Goal: Task Accomplishment & Management: Complete application form

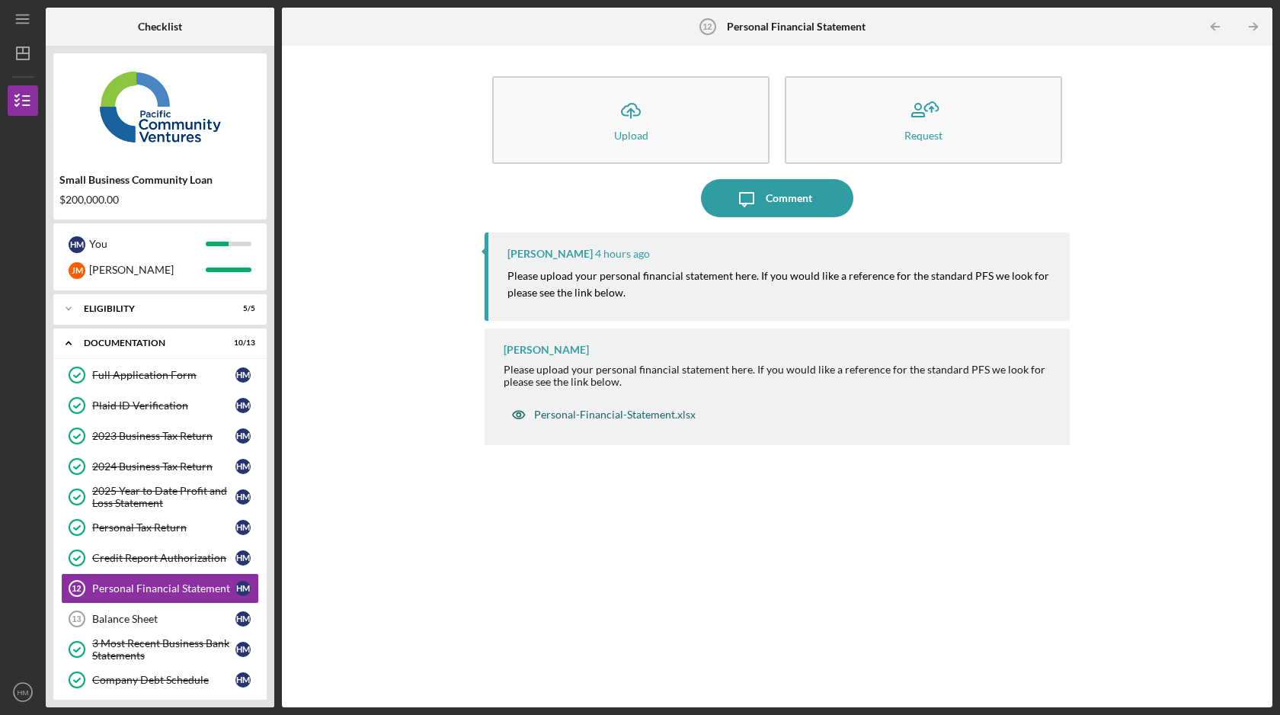
click at [622, 419] on div "Personal-Financial-Statement.xlsx" at bounding box center [615, 414] width 162 height 12
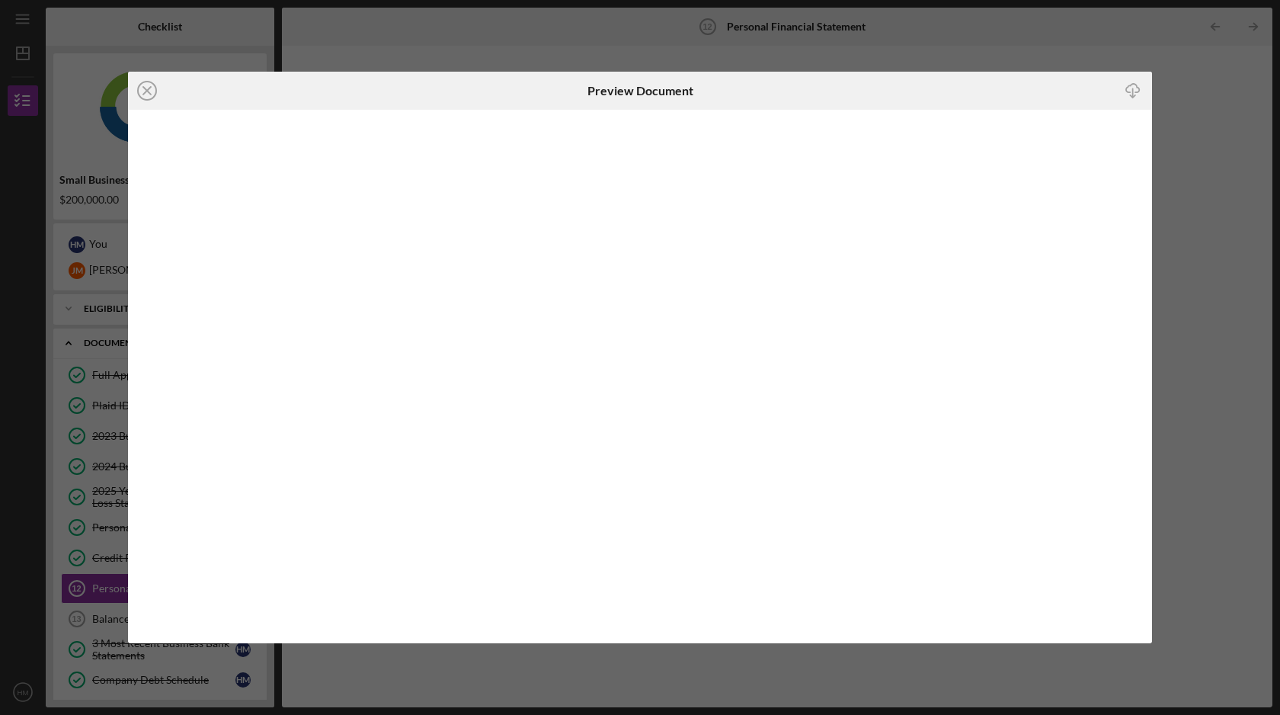
click at [1196, 385] on div "Icon/Close Preview Document Icon/Download" at bounding box center [640, 357] width 1280 height 715
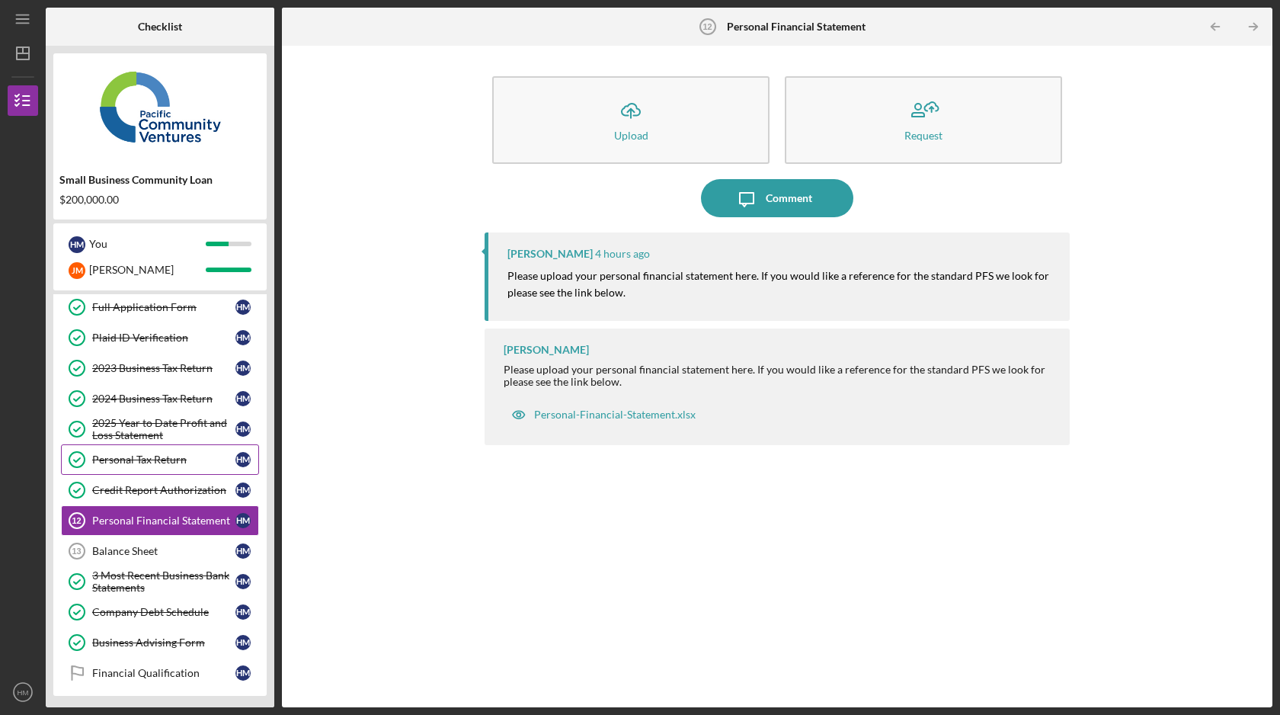
scroll to position [72, 0]
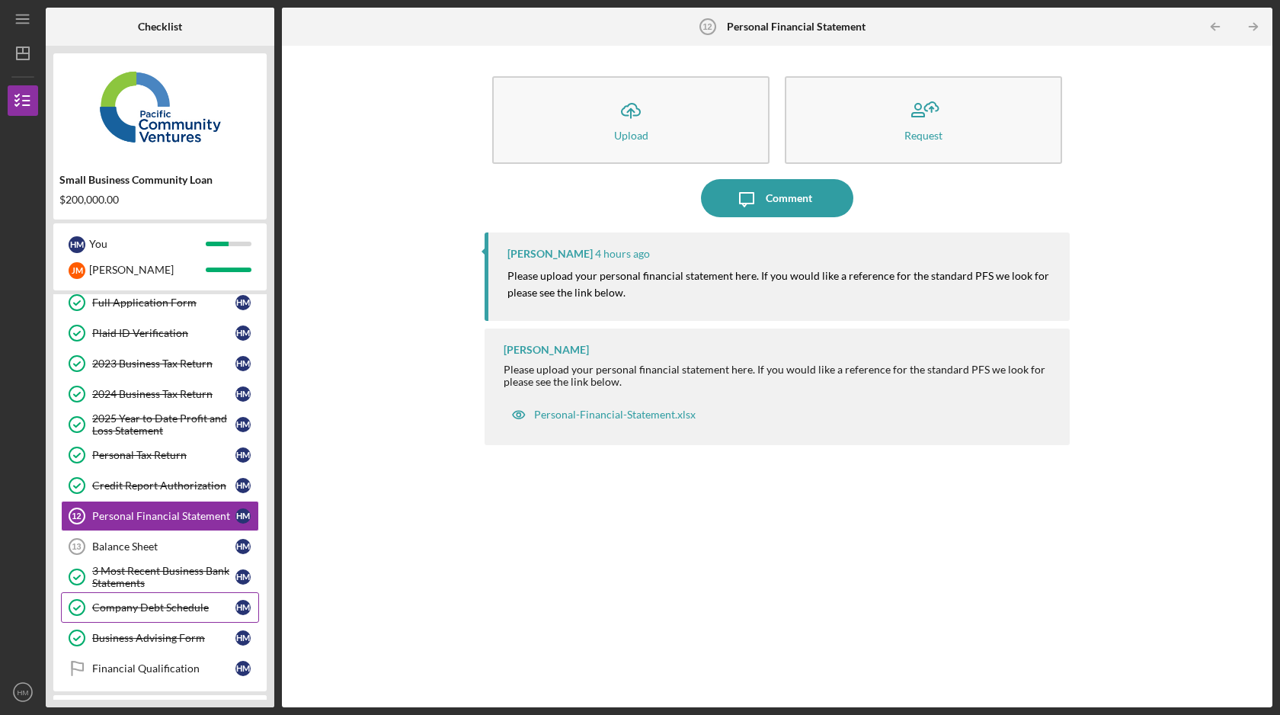
click at [197, 608] on div "Company Debt Schedule" at bounding box center [163, 607] width 143 height 12
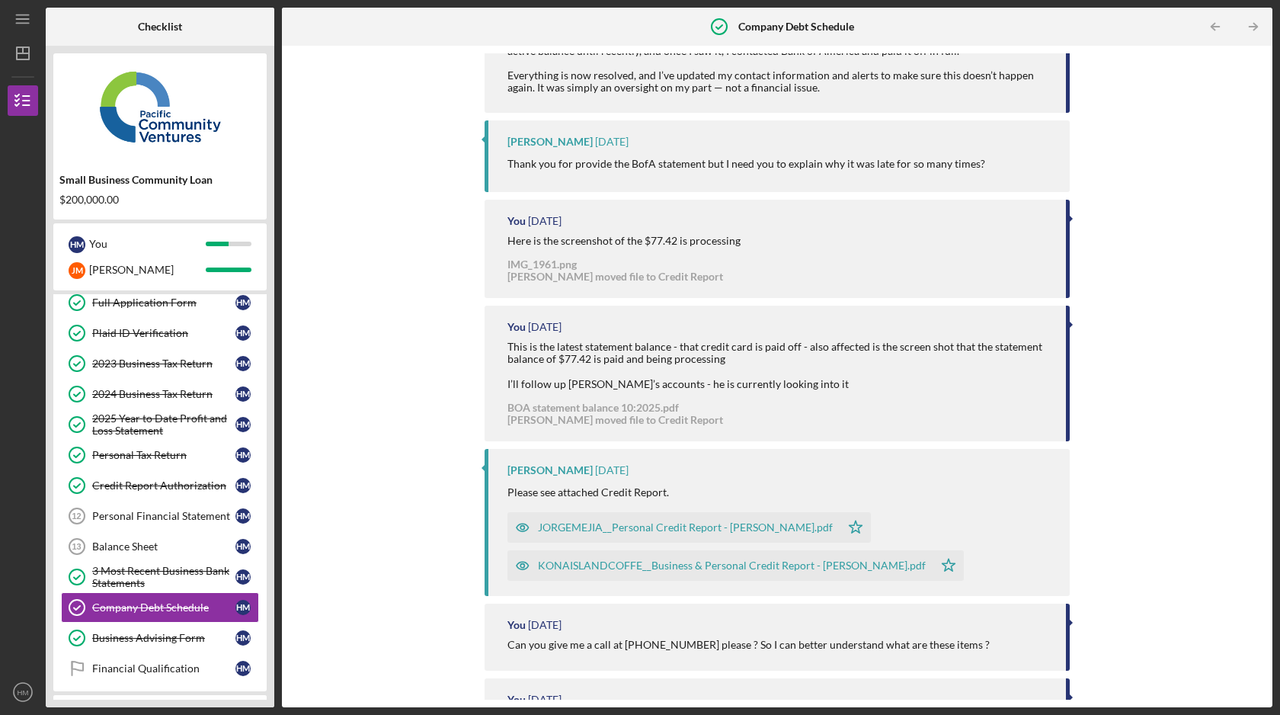
scroll to position [801, 0]
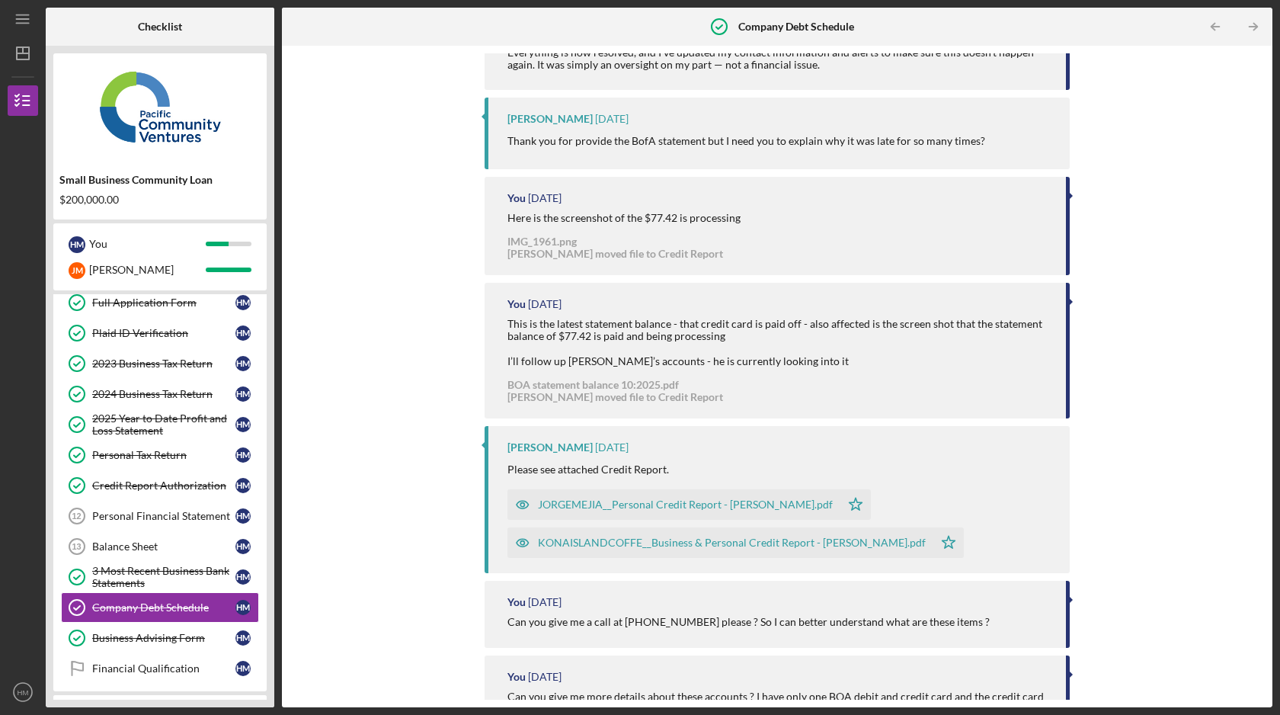
click at [730, 498] on div "JORGEMEJIA__Personal Credit Report - [PERSON_NAME].pdf" at bounding box center [685, 504] width 295 height 12
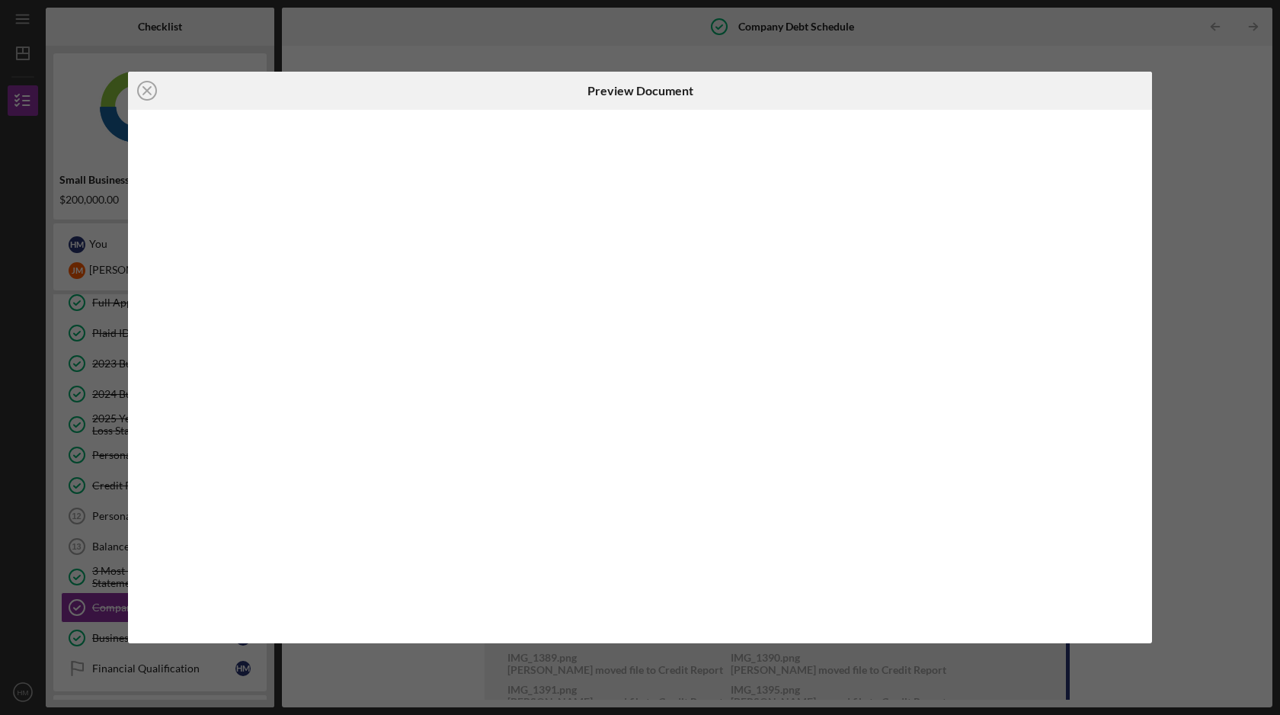
scroll to position [917, 0]
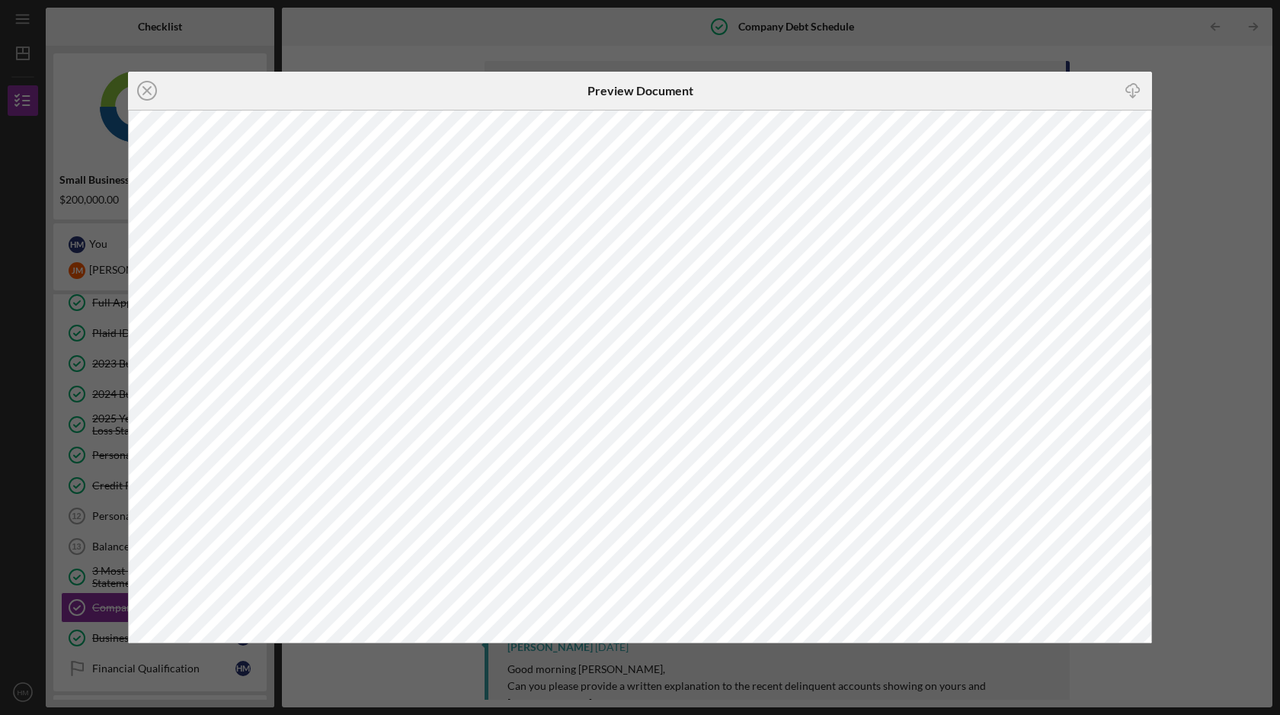
click at [1237, 525] on div "Icon/Close Preview Document Icon/Download" at bounding box center [640, 357] width 1280 height 715
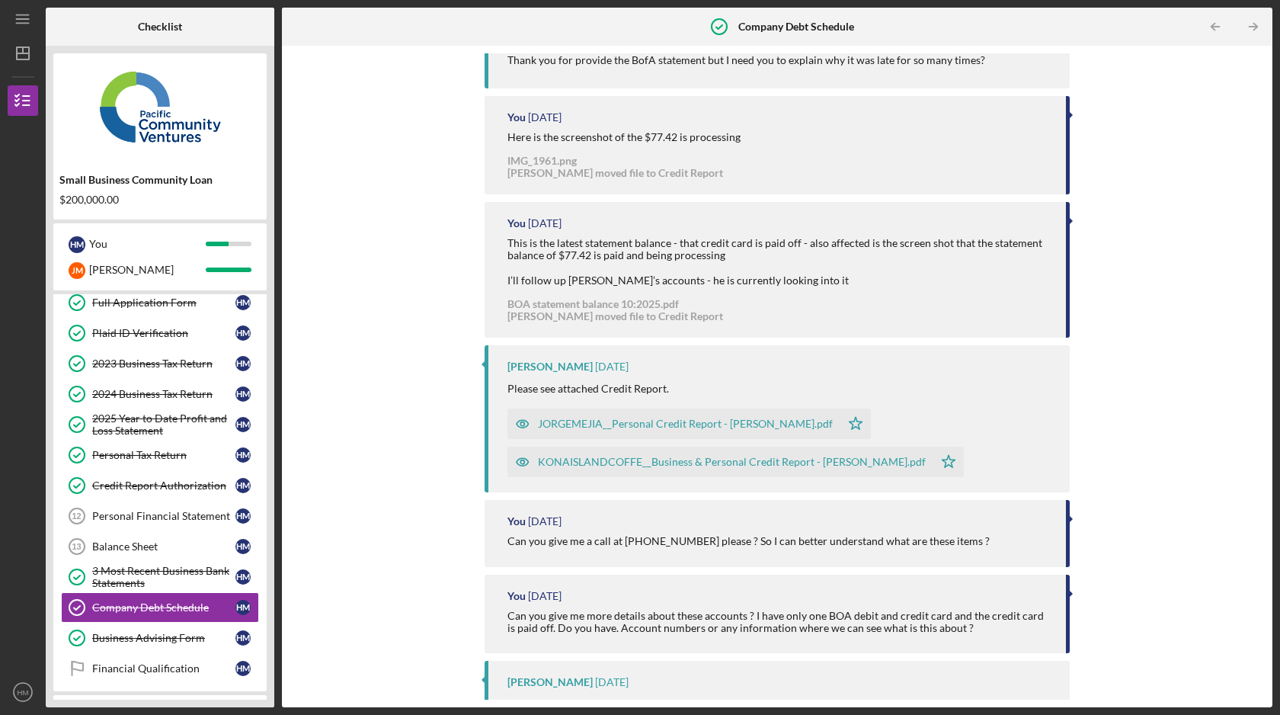
scroll to position [885, 0]
click at [700, 414] on div "JORGEMEJIA__Personal Credit Report - [PERSON_NAME].pdf" at bounding box center [685, 420] width 295 height 12
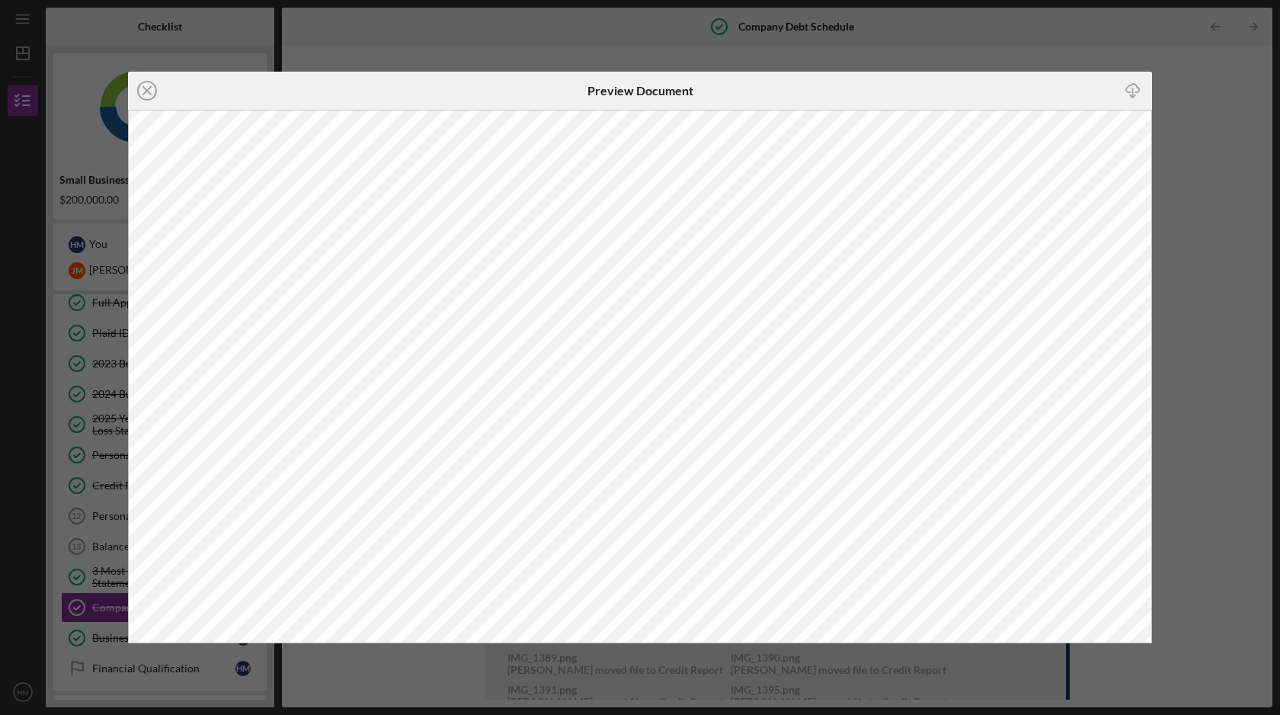
click at [1209, 405] on div "Icon/Close Preview Document Icon/Download" at bounding box center [640, 357] width 1280 height 715
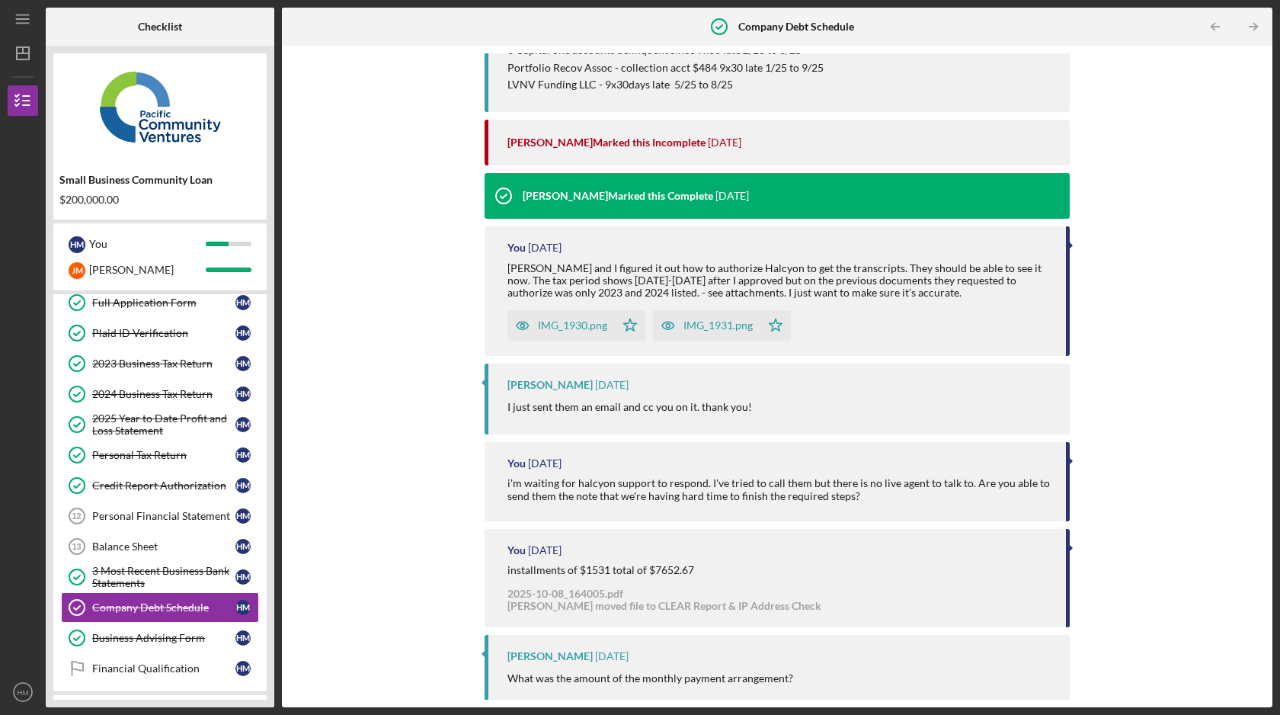
scroll to position [1640, 0]
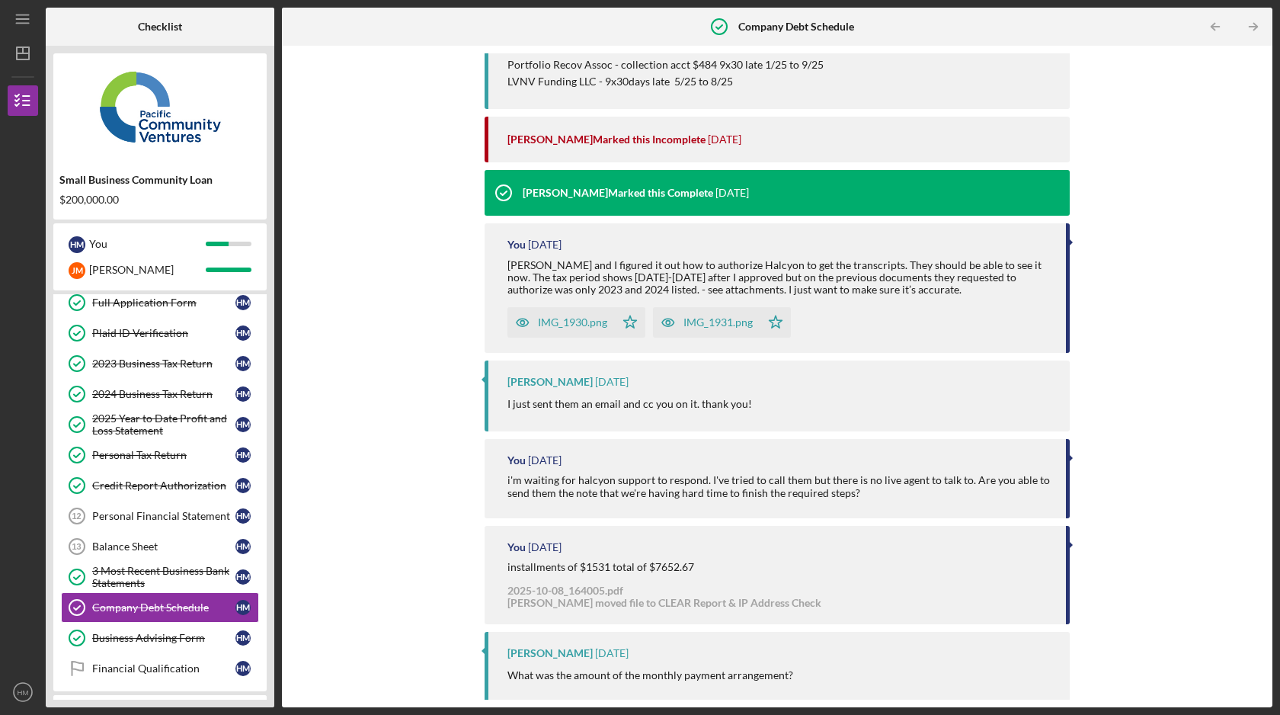
click at [590, 561] on div "installments of $1531 total of $7652.67" at bounding box center [600, 567] width 187 height 12
drag, startPoint x: 587, startPoint y: 552, endPoint x: 605, endPoint y: 552, distance: 18.3
click at [605, 561] on div "installments of $1531 total of $7652.67" at bounding box center [600, 567] width 187 height 12
click at [196, 528] on link "Personal Financial Statement 12 Personal Financial Statement H M" at bounding box center [160, 516] width 198 height 30
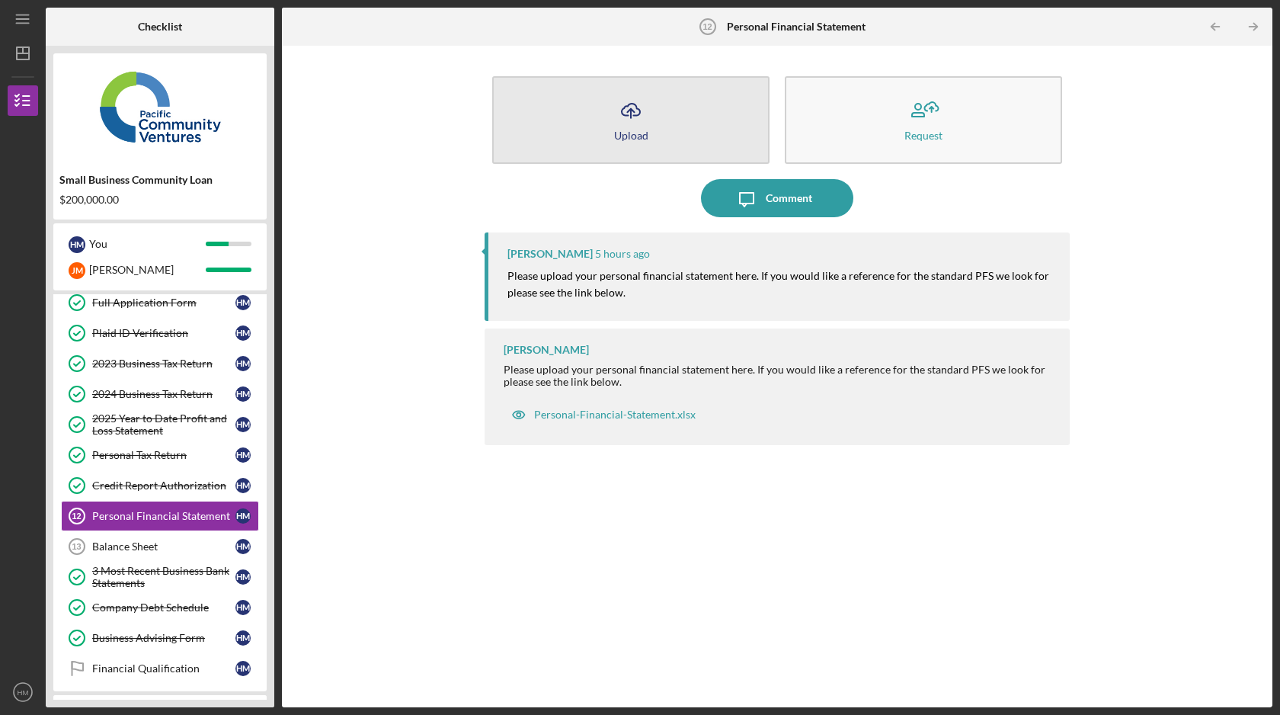
click at [672, 140] on button "Icon/Upload Upload" at bounding box center [630, 120] width 277 height 88
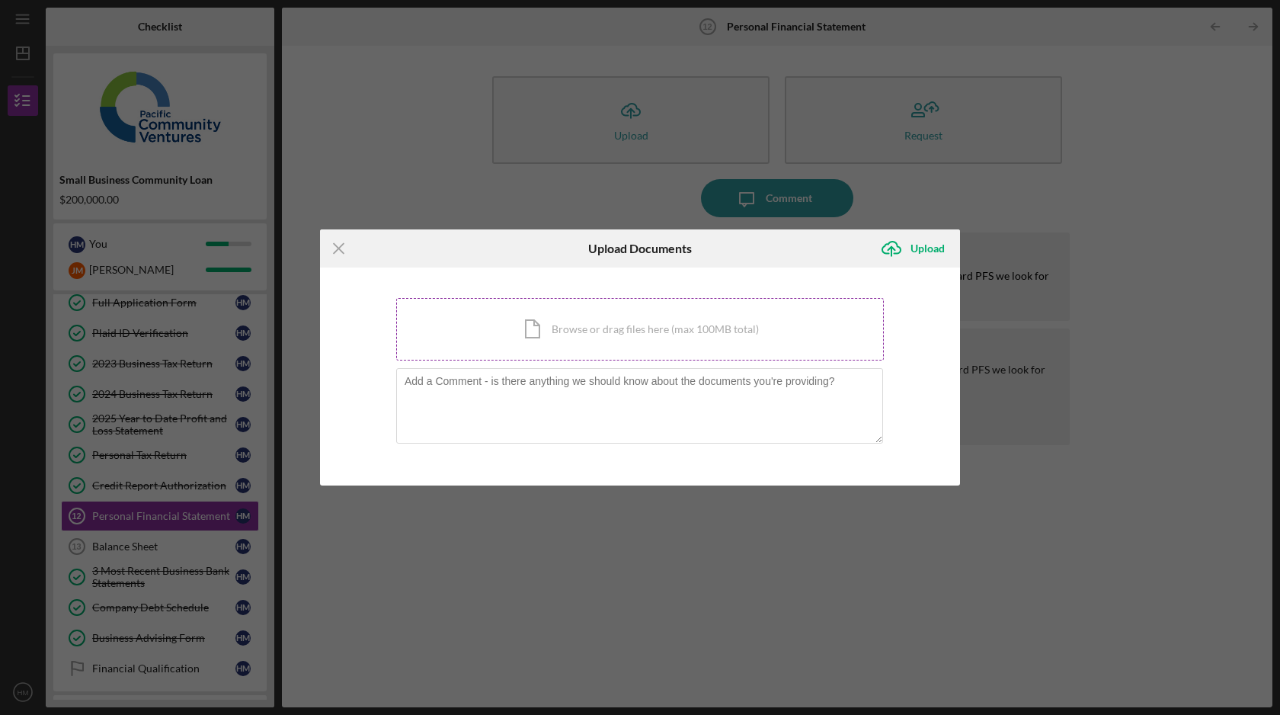
click at [547, 334] on div "Icon/Document Browse or drag files here (max 100MB total) Tap to choose files o…" at bounding box center [640, 329] width 488 height 62
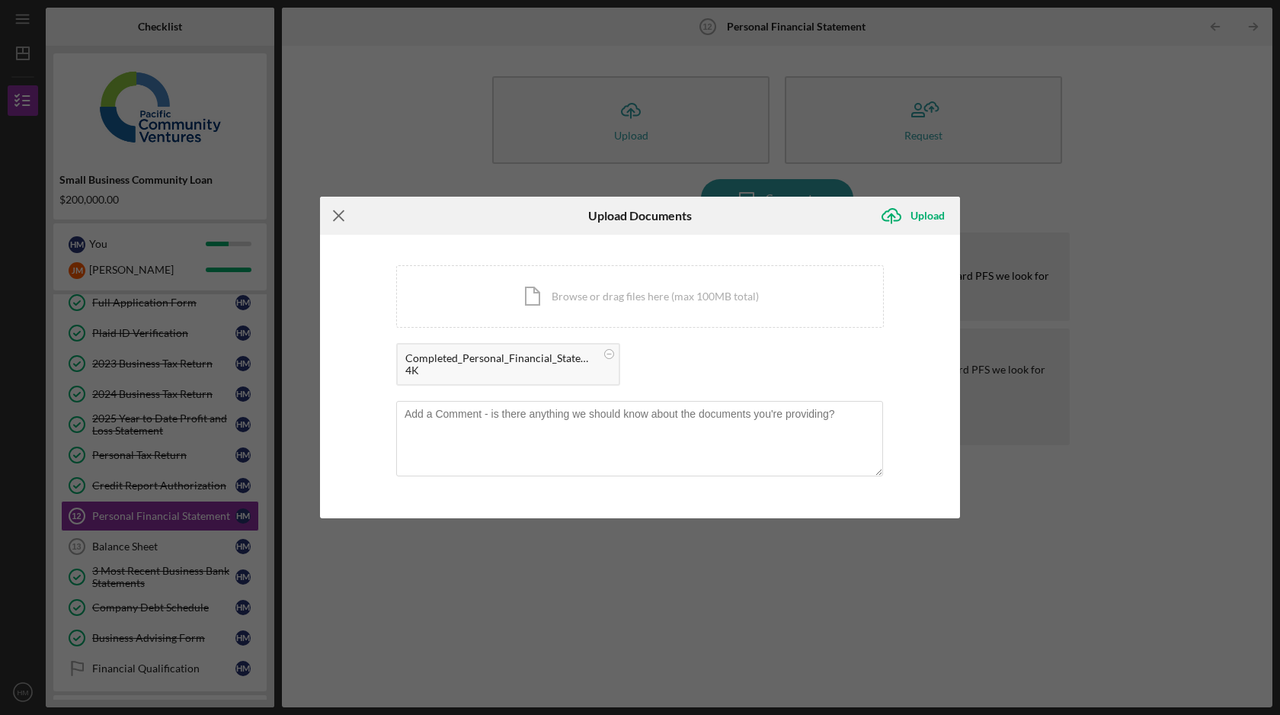
click at [339, 213] on icon "Icon/Menu Close" at bounding box center [339, 216] width 38 height 38
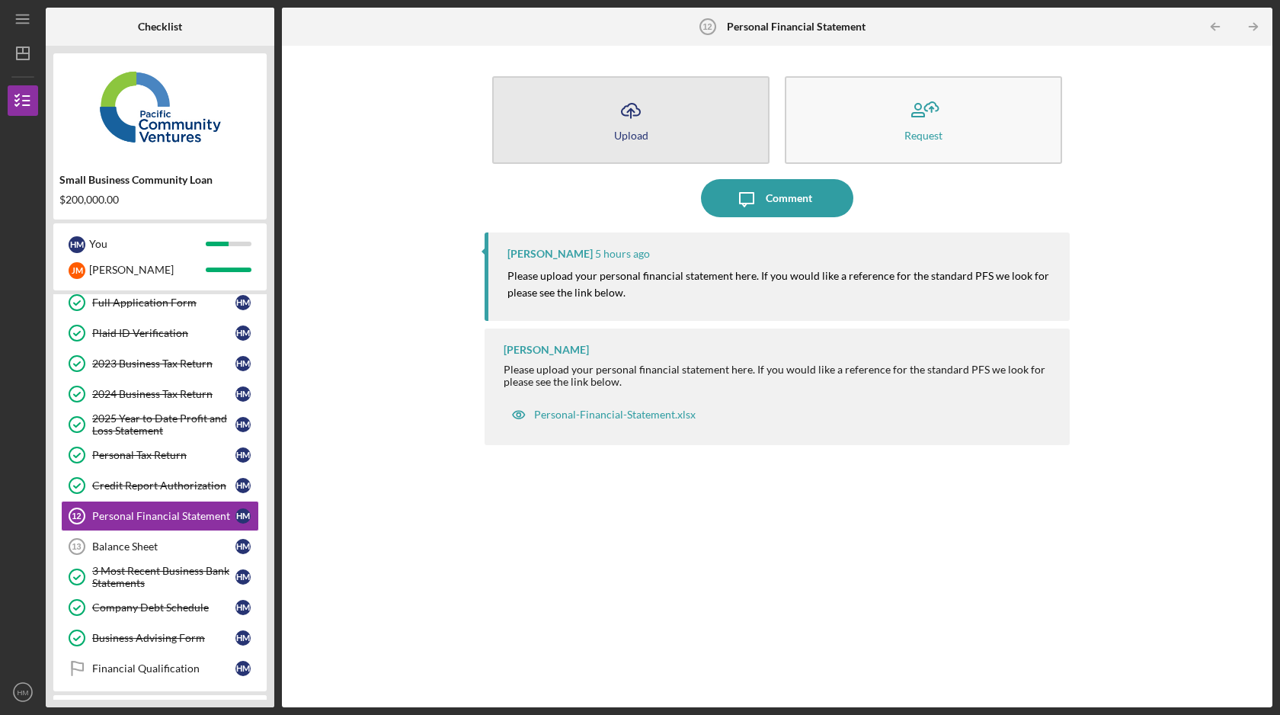
click at [649, 116] on button "Icon/Upload Upload" at bounding box center [630, 120] width 277 height 88
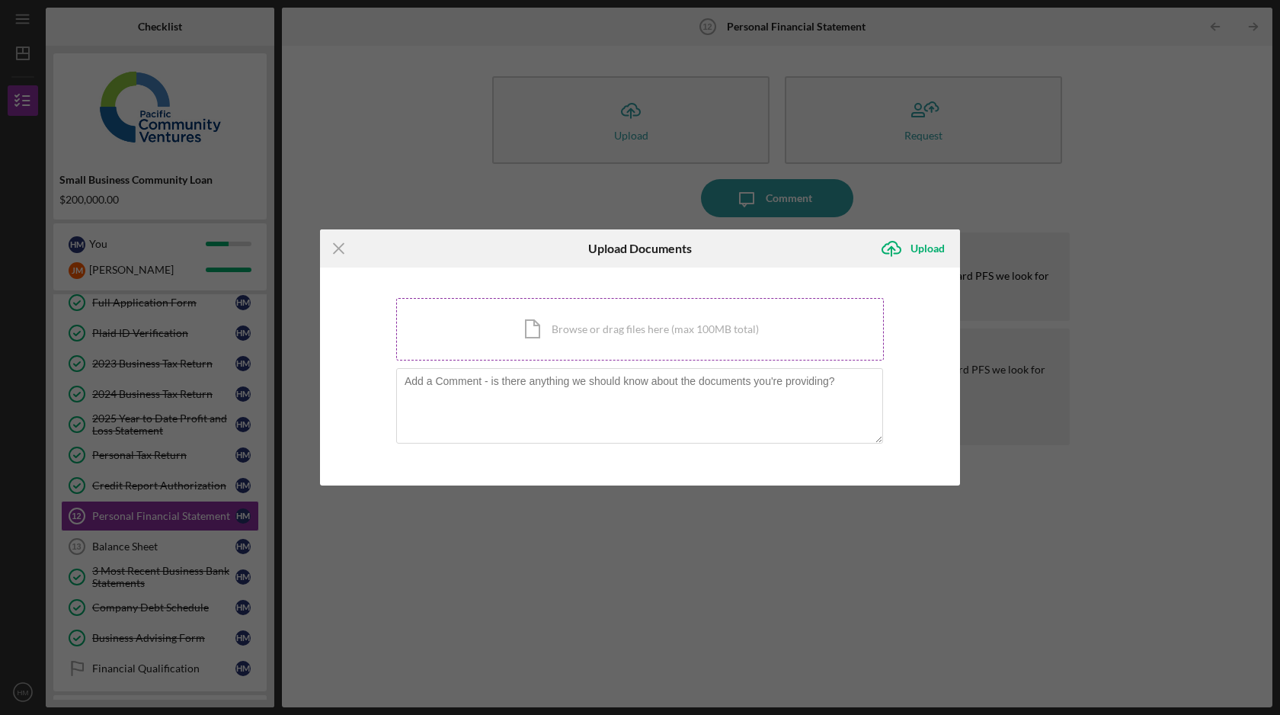
click at [561, 337] on div "Icon/Document Browse or drag files here (max 100MB total) Tap to choose files o…" at bounding box center [640, 329] width 488 height 62
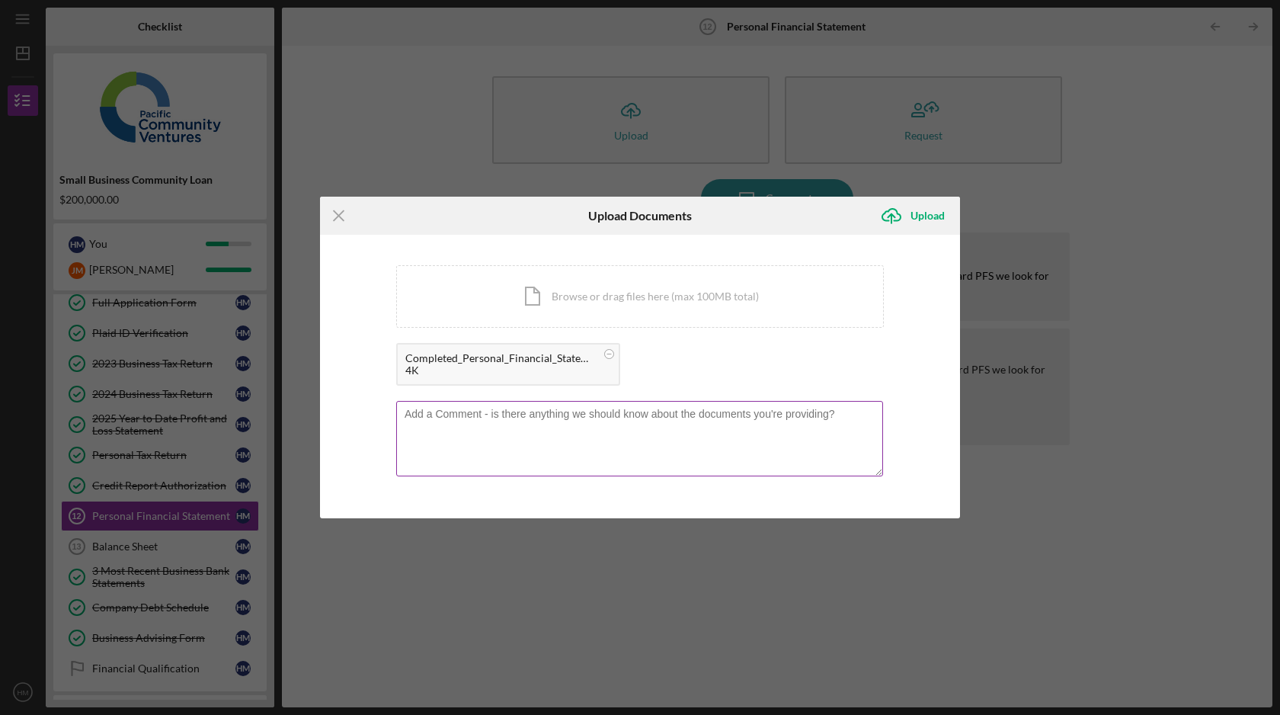
click at [794, 440] on textarea at bounding box center [639, 438] width 487 height 75
type textarea "let me know if this works or if you have any questions"
click at [931, 210] on div "Upload" at bounding box center [928, 215] width 34 height 30
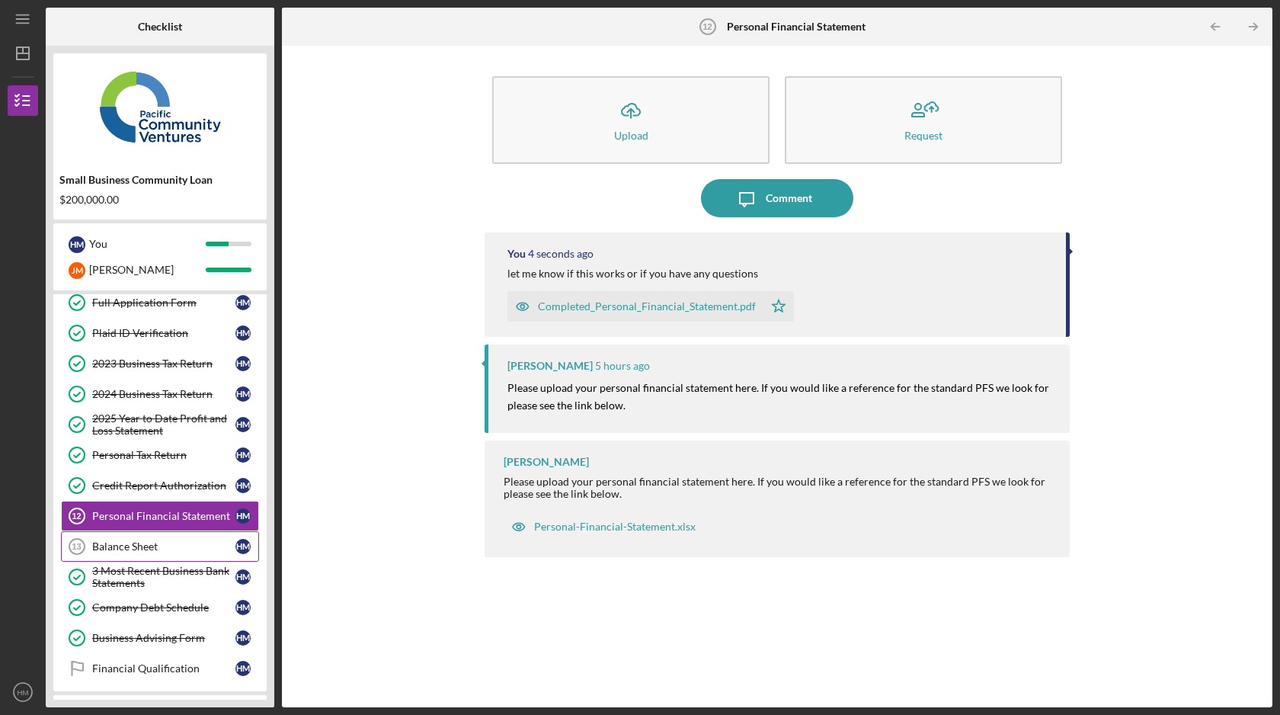
click at [187, 545] on div "Balance Sheet" at bounding box center [163, 546] width 143 height 12
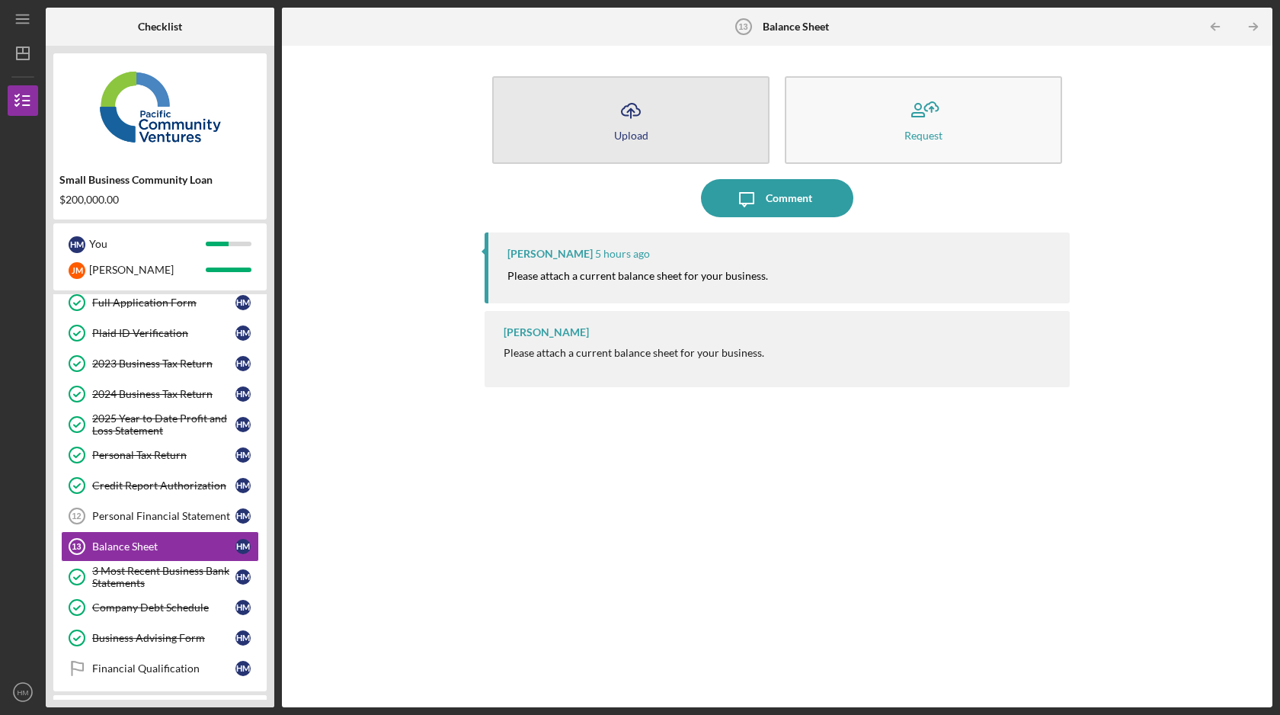
click at [690, 128] on button "Icon/Upload Upload" at bounding box center [630, 120] width 277 height 88
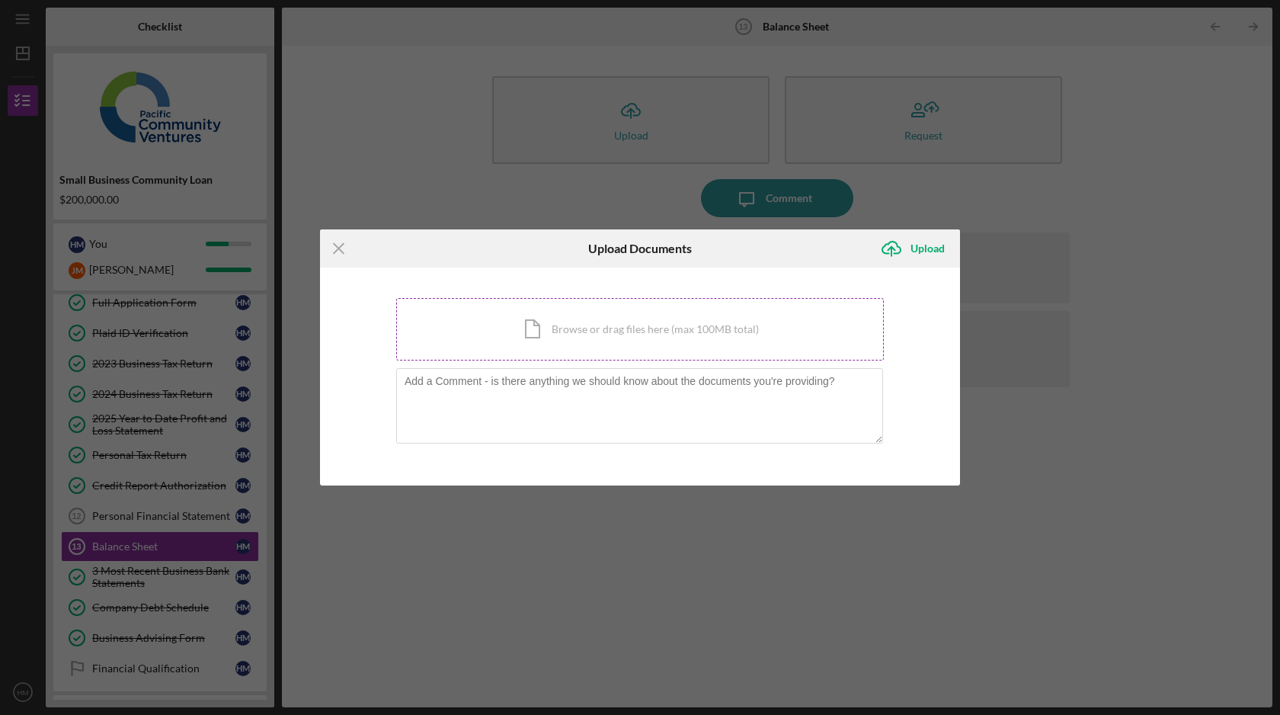
click at [561, 321] on div "Icon/Document Browse or drag files here (max 100MB total) Tap to choose files o…" at bounding box center [640, 329] width 488 height 62
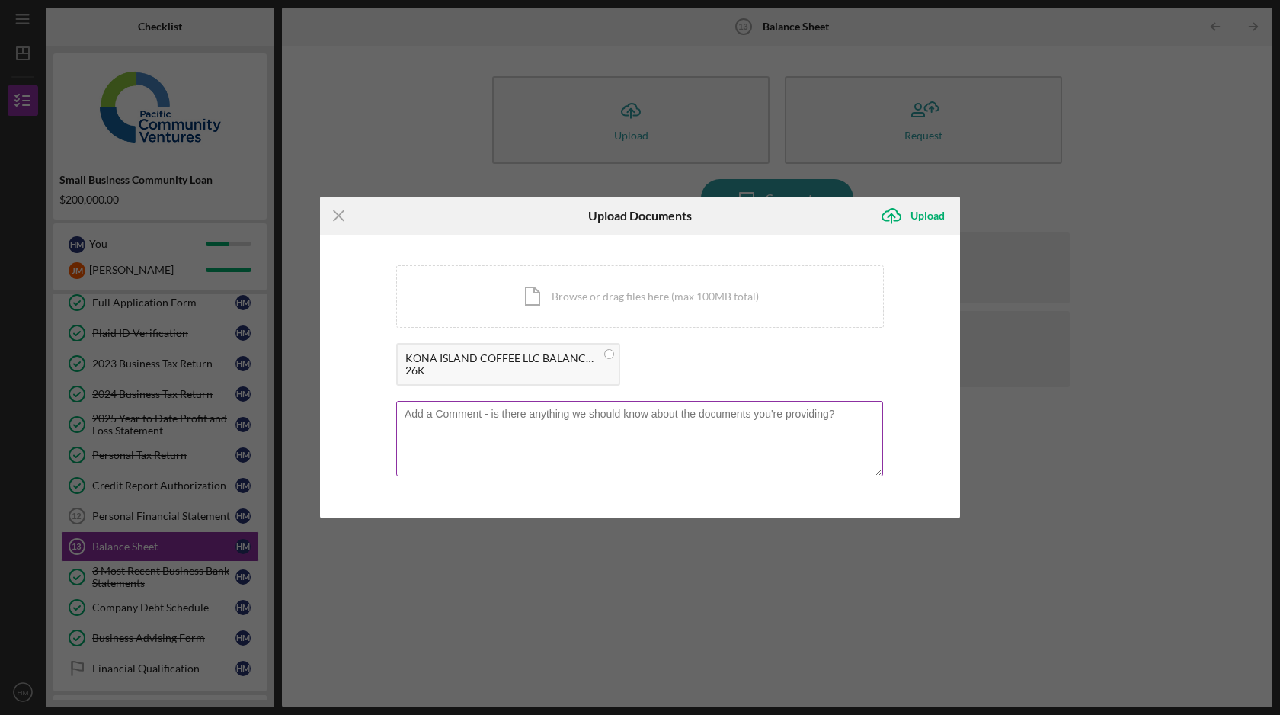
click at [546, 449] on textarea at bounding box center [639, 438] width 487 height 75
type textarea "this our latest balance sheet from our CPA"
click at [904, 213] on icon "Icon/Upload" at bounding box center [891, 216] width 38 height 38
